Goal: Transaction & Acquisition: Purchase product/service

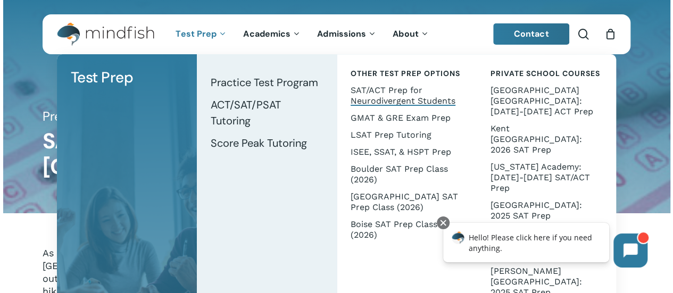
click at [386, 92] on span "SAT/ACT Prep for Neurodivergent Students" at bounding box center [403, 95] width 105 height 21
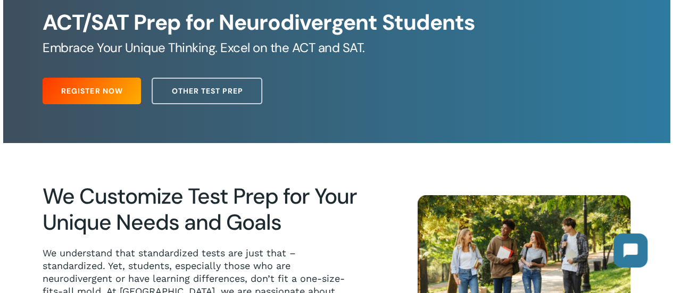
scroll to position [99, 0]
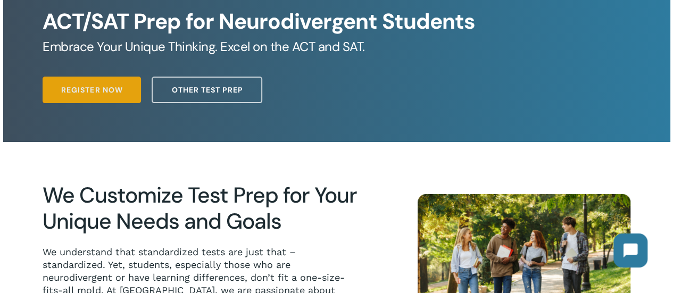
click at [105, 86] on span "Register Now" at bounding box center [91, 90] width 61 height 11
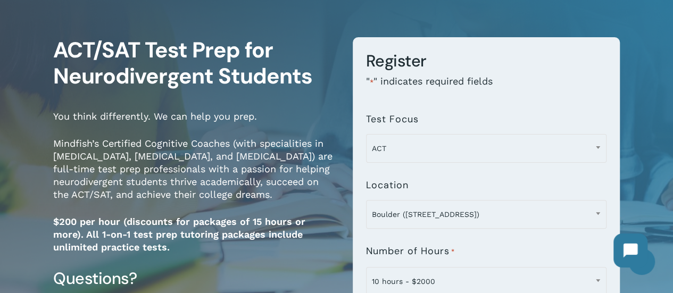
scroll to position [62, 0]
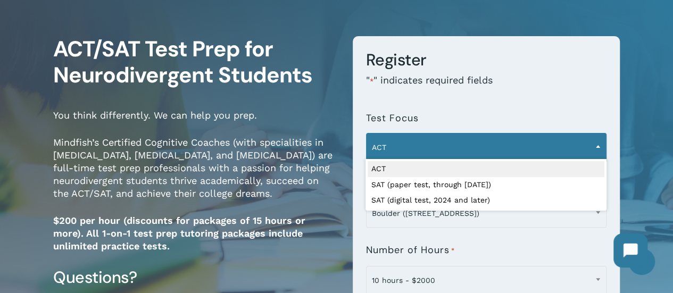
click at [407, 147] on span "ACT" at bounding box center [486, 147] width 239 height 22
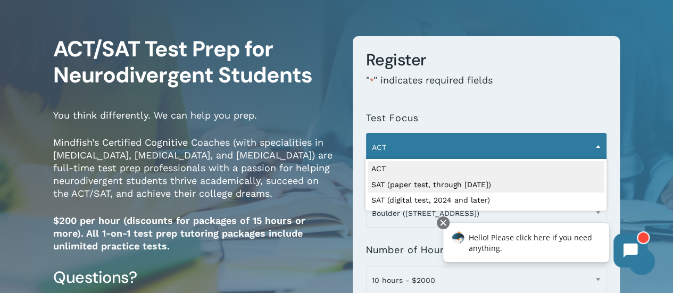
select select "**********"
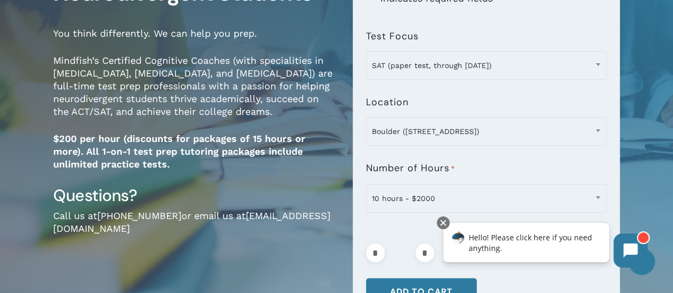
scroll to position [144, 0]
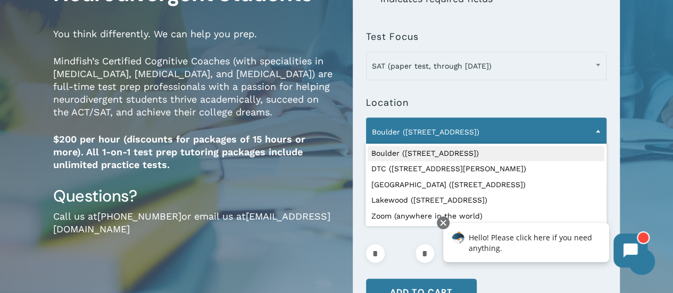
click at [480, 131] on span "Boulder ([STREET_ADDRESS])" at bounding box center [486, 132] width 239 height 22
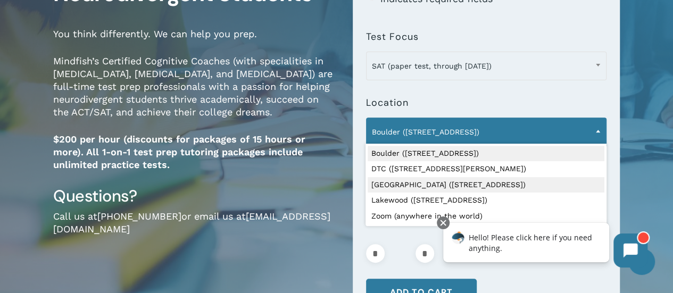
select select "**********"
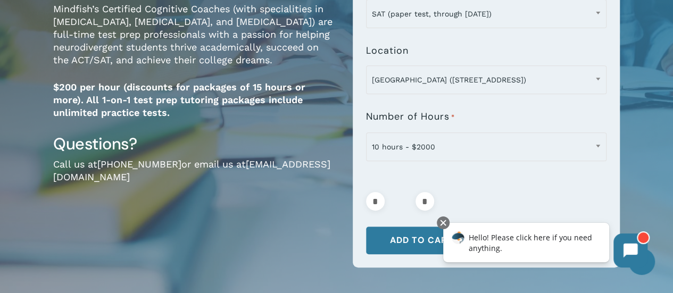
scroll to position [201, 0]
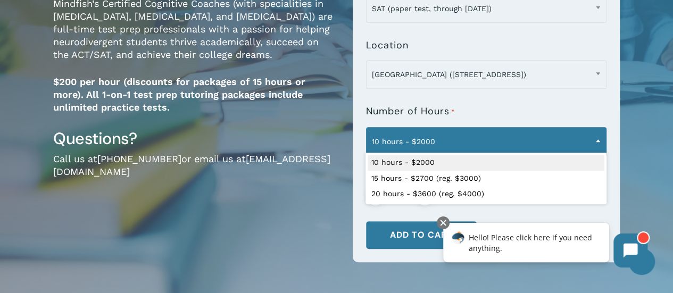
click at [462, 132] on span "10 hours - $2000" at bounding box center [486, 141] width 239 height 22
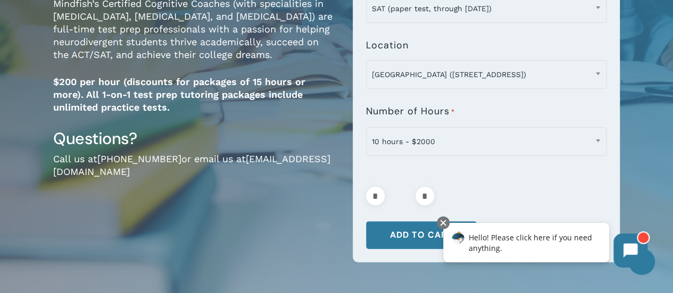
click at [271, 124] on p "$200 per hour (discounts for packages of 15 hours or more). All 1-on-1 test pre…" at bounding box center [195, 102] width 284 height 53
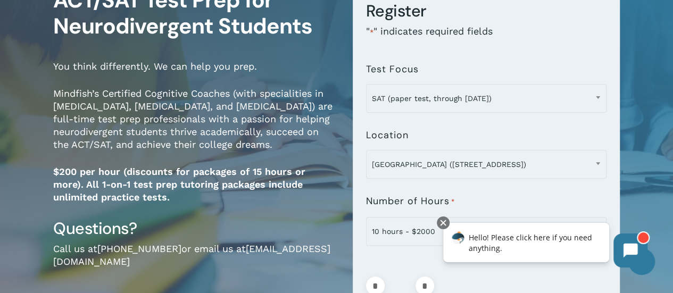
scroll to position [0, 0]
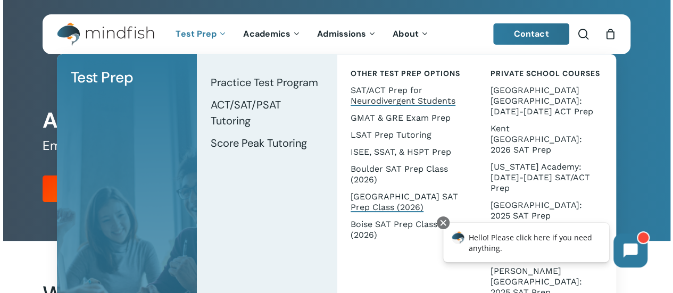
click at [402, 197] on span "[GEOGRAPHIC_DATA] SAT Prep Class (2026)" at bounding box center [404, 201] width 107 height 21
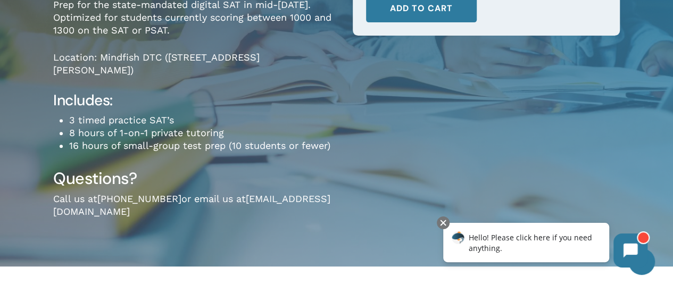
scroll to position [189, 0]
